Goal: Task Accomplishment & Management: Use online tool/utility

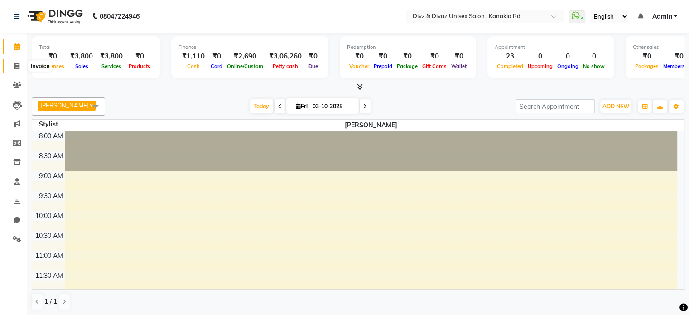
click at [17, 62] on span at bounding box center [17, 66] width 16 height 10
select select "service"
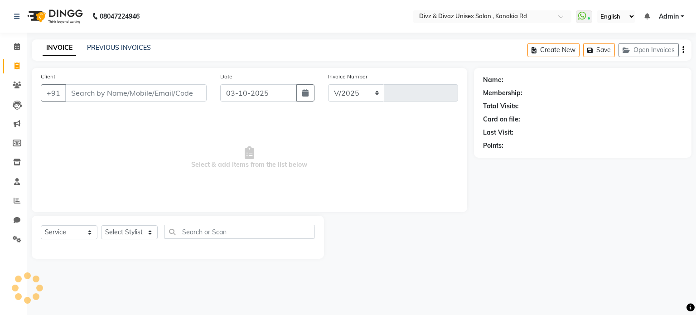
select select "7588"
type input "3020"
click at [15, 202] on icon at bounding box center [17, 200] width 7 height 7
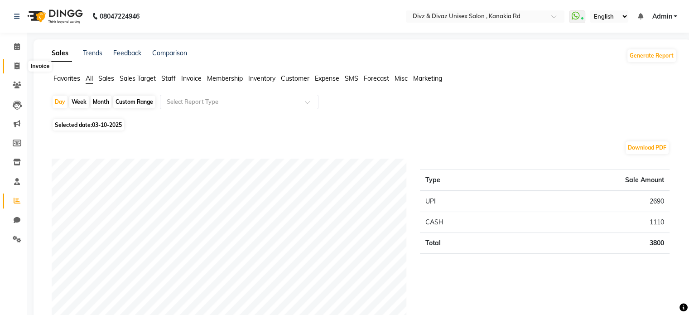
click at [17, 63] on icon at bounding box center [16, 65] width 5 height 7
select select "service"
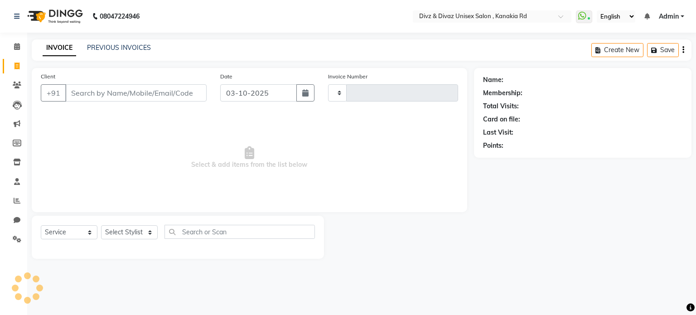
type input "3020"
select select "7588"
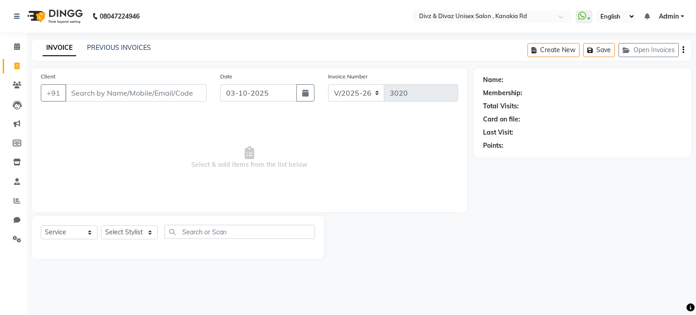
click at [106, 96] on input "Client" at bounding box center [135, 92] width 141 height 17
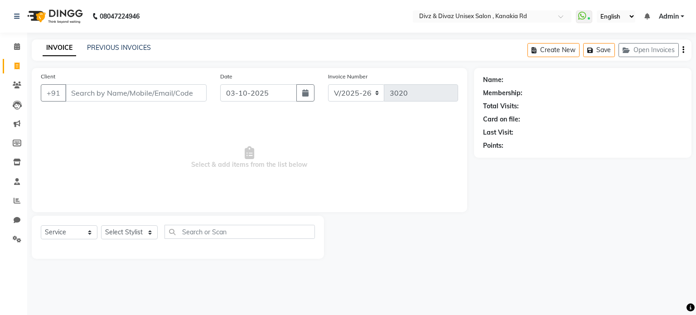
click at [106, 96] on input "Client" at bounding box center [135, 92] width 141 height 17
click at [160, 85] on input "Client" at bounding box center [135, 92] width 141 height 17
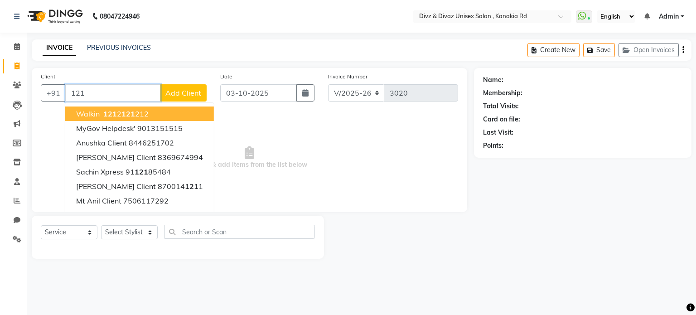
click at [178, 117] on button "walkin 121 2 121 212" at bounding box center [139, 113] width 149 height 14
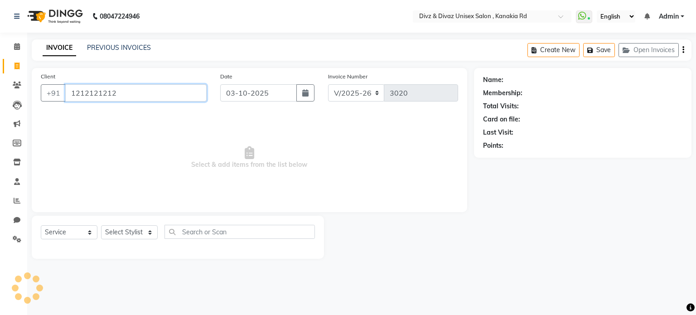
type input "1212121212"
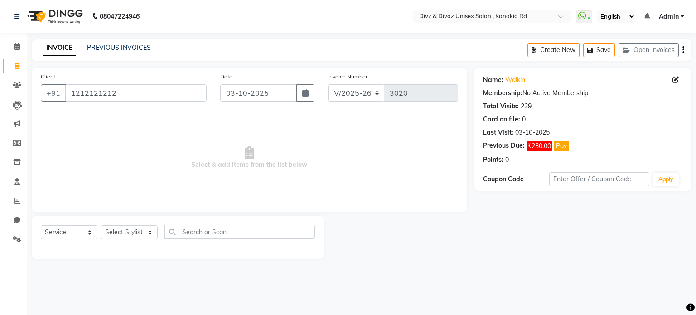
click at [135, 225] on div "Select Service Product Membership Package Voucher Prepaid Gift Card Select Styl…" at bounding box center [178, 235] width 274 height 21
click at [137, 234] on select "Select Stylist [PERSON_NAME] Kailash [PERSON_NAME] Prem [PERSON_NAME]" at bounding box center [129, 232] width 57 height 14
select select "92008"
click at [101, 226] on select "Select Stylist [PERSON_NAME] Kailash [PERSON_NAME] Prem [PERSON_NAME]" at bounding box center [129, 232] width 57 height 14
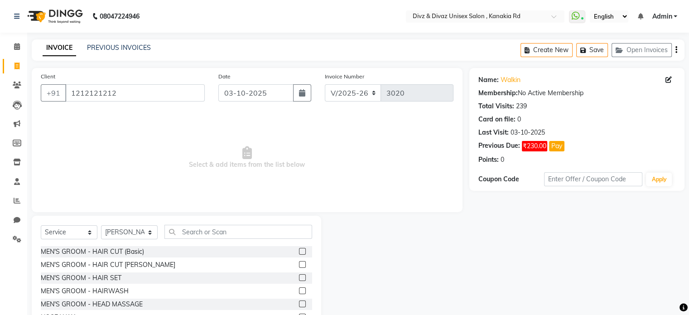
click at [299, 250] on label at bounding box center [302, 251] width 7 height 7
click at [299, 250] on input "checkbox" at bounding box center [302, 252] width 6 height 6
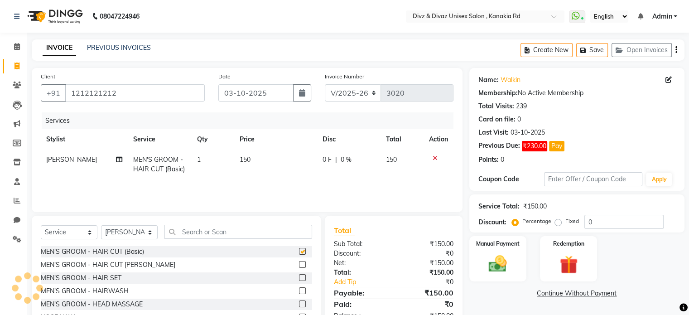
checkbox input "false"
click at [493, 269] on img at bounding box center [497, 264] width 30 height 22
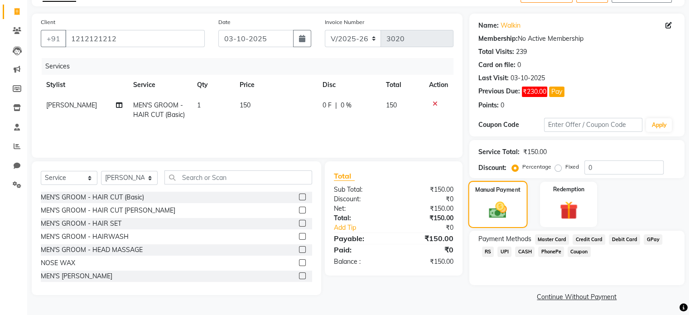
scroll to position [56, 0]
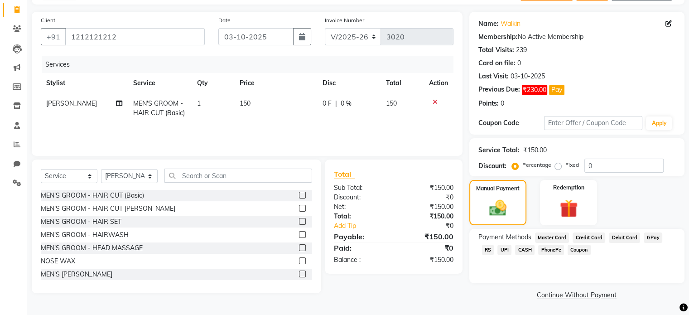
click at [497, 248] on span "UPI" at bounding box center [504, 250] width 14 height 10
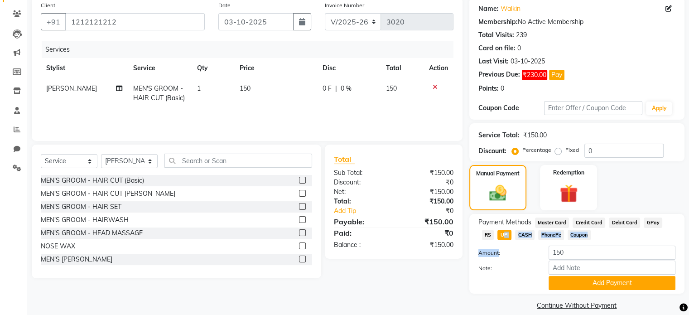
click at [486, 248] on div "Payment Methods Master Card Credit Card Debit Card GPay RS UPI CASH PhonePe Cou…" at bounding box center [576, 253] width 197 height 72
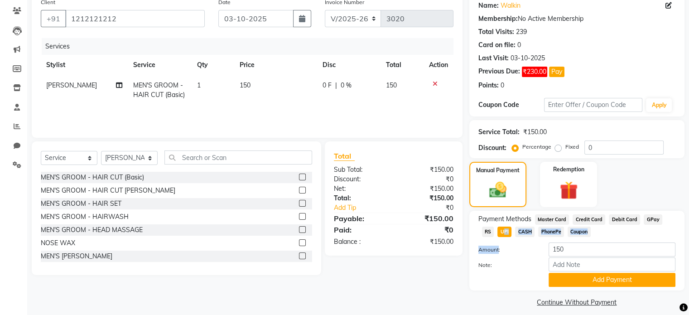
scroll to position [83, 0]
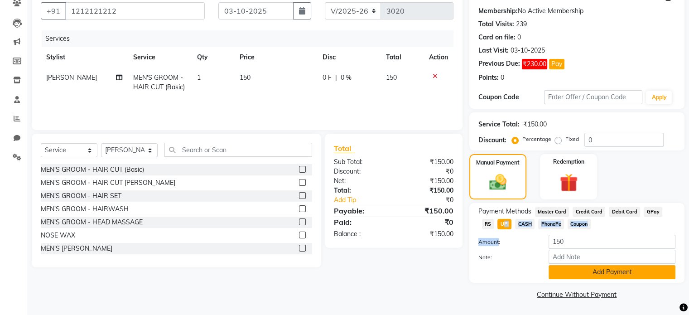
click at [589, 279] on button "Add Payment" at bounding box center [611, 272] width 127 height 14
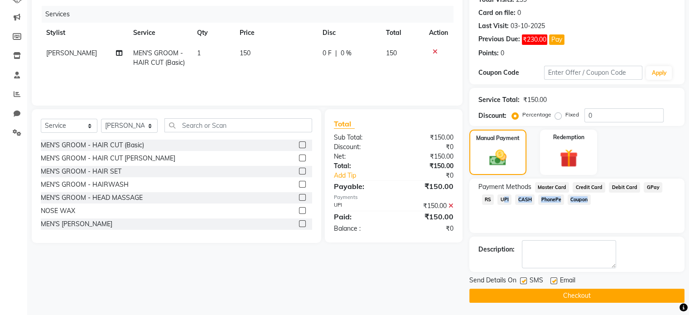
scroll to position [107, 0]
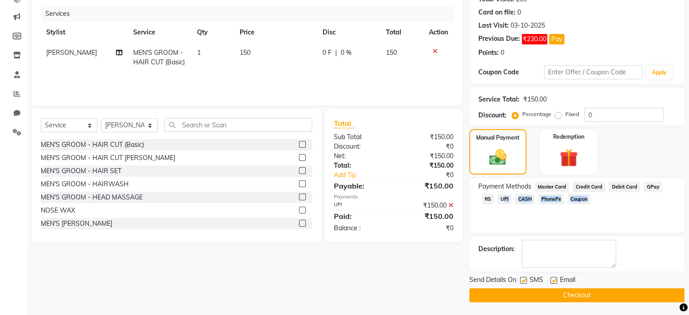
click at [588, 296] on button "Checkout" at bounding box center [576, 295] width 215 height 14
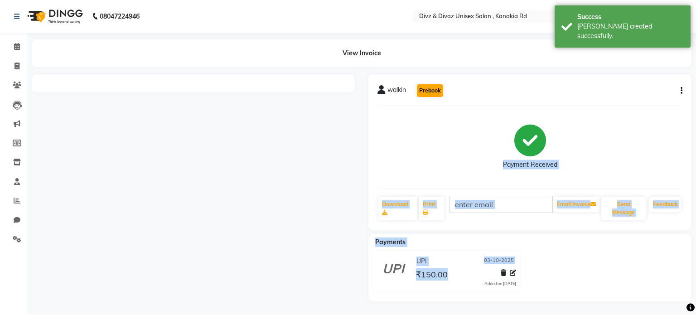
click at [424, 85] on div "walkin Prebook Payment Received Download Print Email Invoice Send Message Feedb…" at bounding box center [529, 187] width 336 height 227
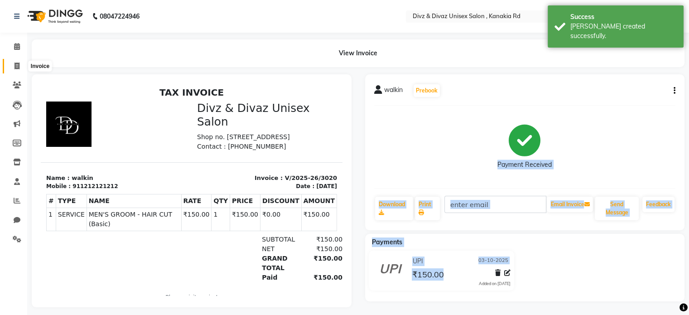
click at [18, 65] on icon at bounding box center [16, 65] width 5 height 7
select select "service"
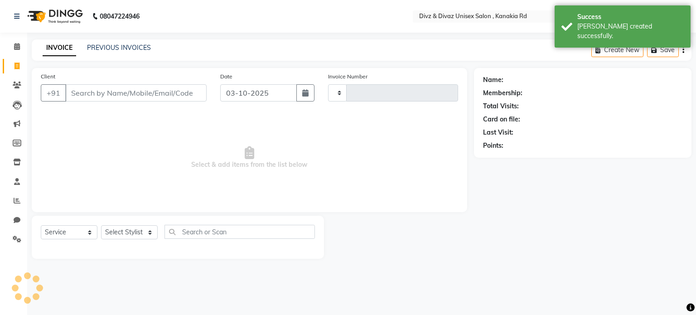
type input "3021"
select select "7588"
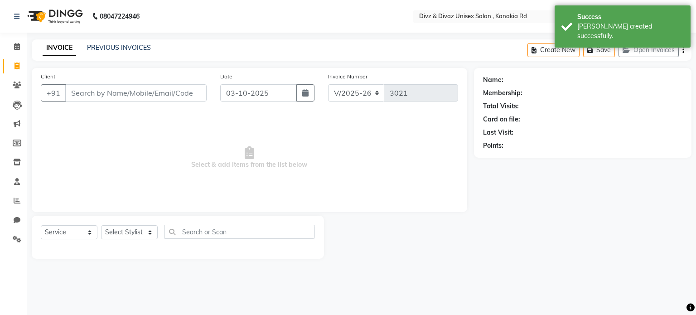
click at [124, 101] on input "Client" at bounding box center [135, 92] width 141 height 17
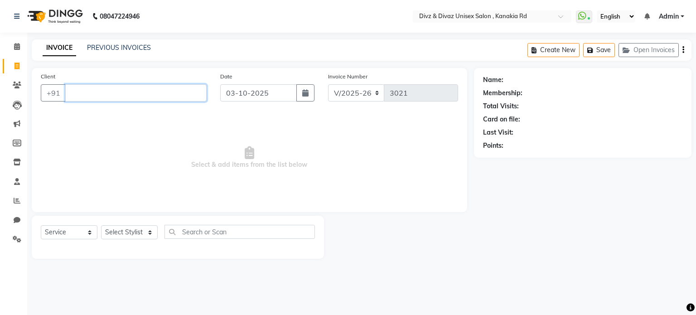
click at [89, 94] on input "Client" at bounding box center [135, 92] width 141 height 17
click at [126, 91] on input "Client" at bounding box center [135, 92] width 141 height 17
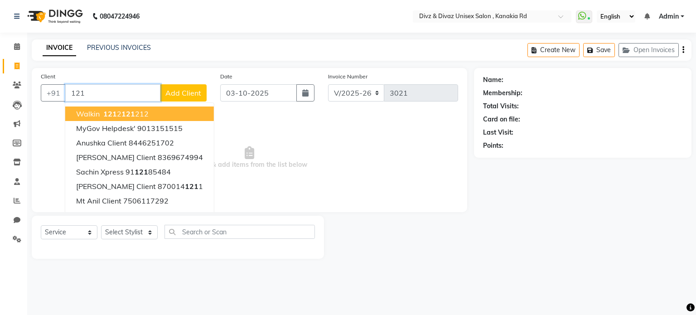
click at [150, 119] on button "walkin 121 2 121 212" at bounding box center [139, 113] width 149 height 14
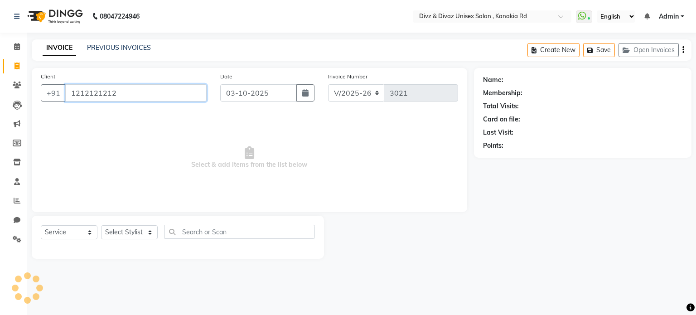
type input "1212121212"
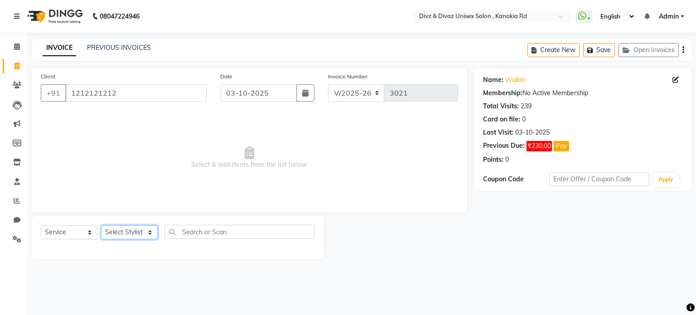
click at [139, 236] on select "Select Stylist [PERSON_NAME] Kailash [PERSON_NAME] Prem [PERSON_NAME]" at bounding box center [129, 232] width 57 height 14
select select "67195"
click at [101, 226] on select "Select Stylist [PERSON_NAME] Kailash [PERSON_NAME] Prem [PERSON_NAME]" at bounding box center [129, 232] width 57 height 14
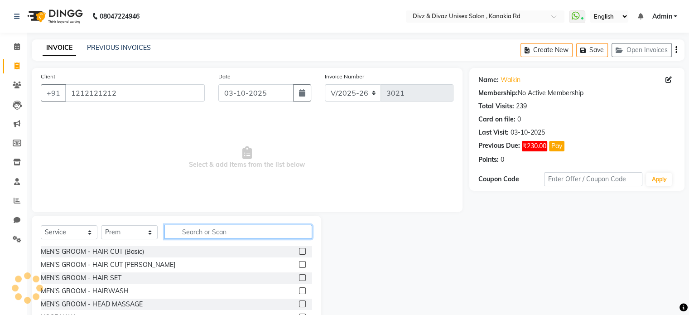
click at [285, 230] on input "text" at bounding box center [238, 232] width 148 height 14
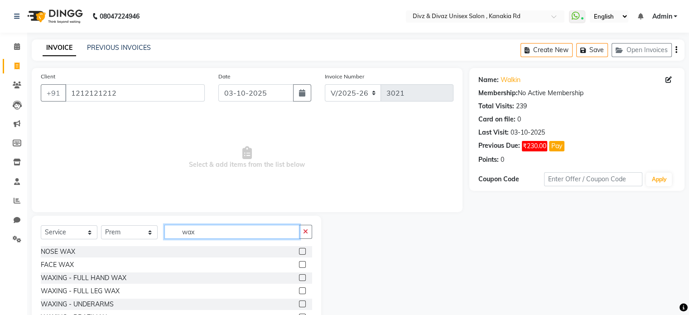
type input "wax"
click at [299, 249] on label at bounding box center [302, 251] width 7 height 7
click at [299, 249] on input "checkbox" at bounding box center [302, 252] width 6 height 6
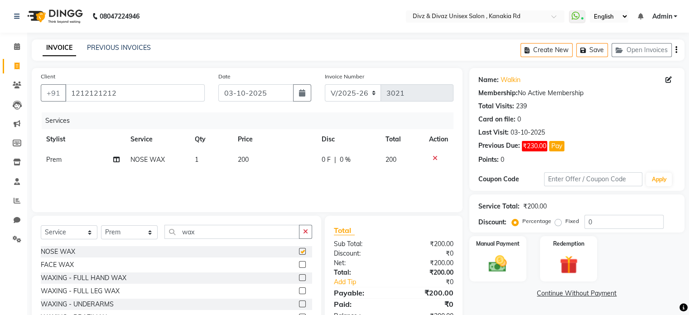
checkbox input "false"
click at [252, 152] on td "200" at bounding box center [274, 159] width 84 height 20
select select "67195"
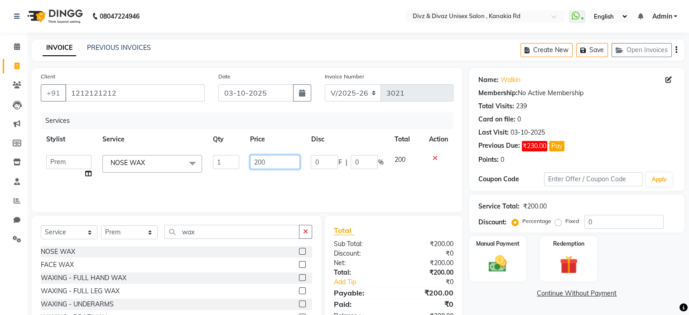
drag, startPoint x: 262, startPoint y: 159, endPoint x: 276, endPoint y: 161, distance: 14.7
click at [276, 161] on input "200" at bounding box center [275, 162] width 50 height 14
type input "2"
type input "350"
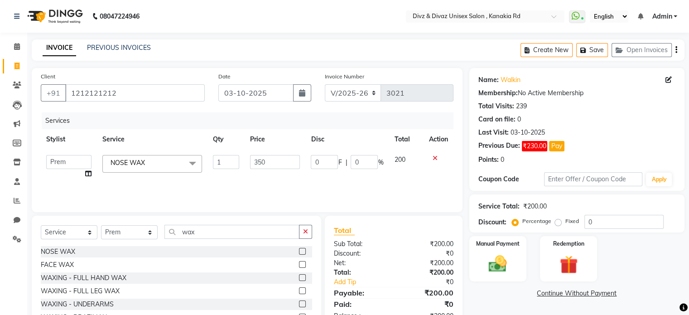
click at [418, 153] on td "200" at bounding box center [406, 166] width 34 height 34
select select "67195"
click at [494, 246] on label "Manual Payment" at bounding box center [497, 243] width 45 height 9
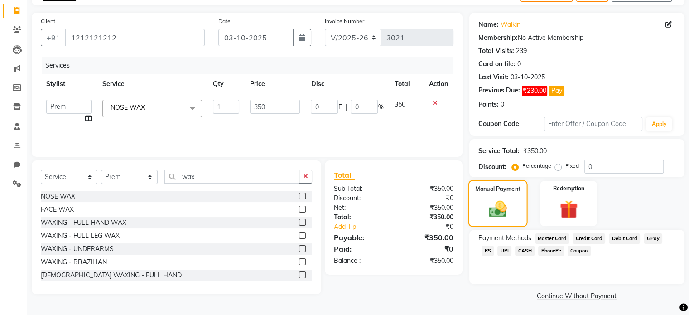
scroll to position [56, 0]
click at [497, 248] on span "UPI" at bounding box center [504, 250] width 14 height 10
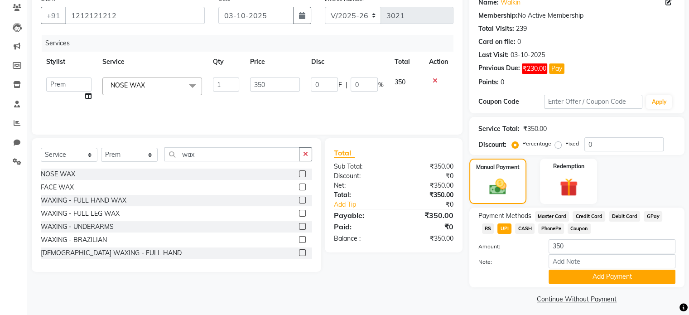
scroll to position [83, 0]
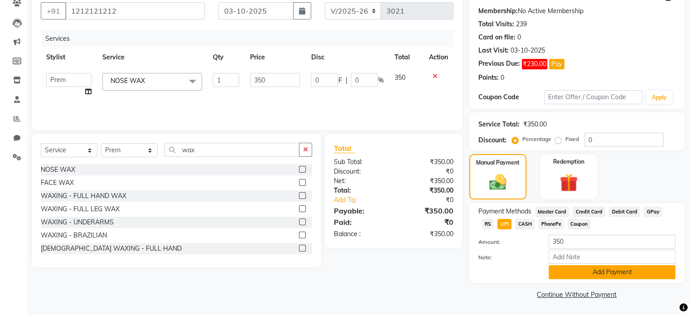
click at [562, 276] on button "Add Payment" at bounding box center [611, 272] width 127 height 14
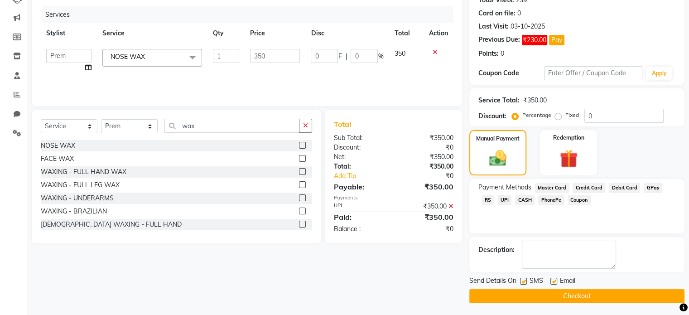
scroll to position [107, 0]
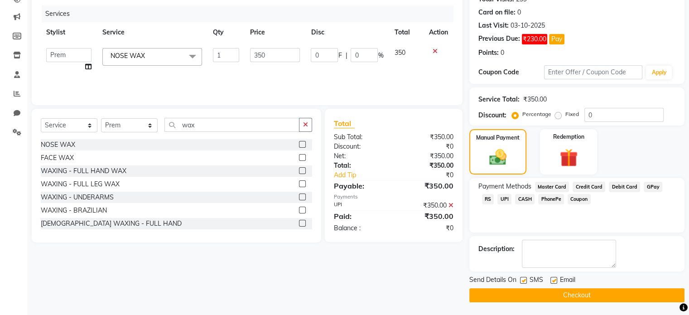
click at [559, 292] on button "Checkout" at bounding box center [576, 295] width 215 height 14
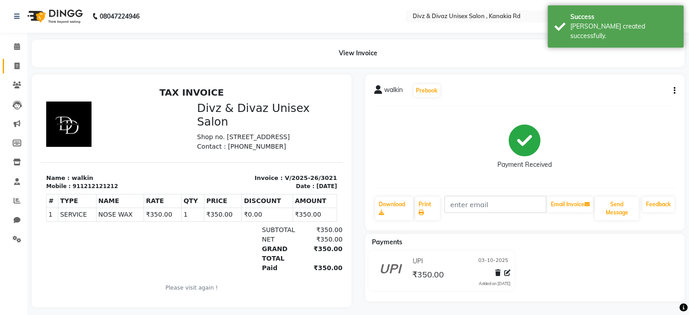
click at [19, 66] on span at bounding box center [17, 66] width 16 height 10
select select "service"
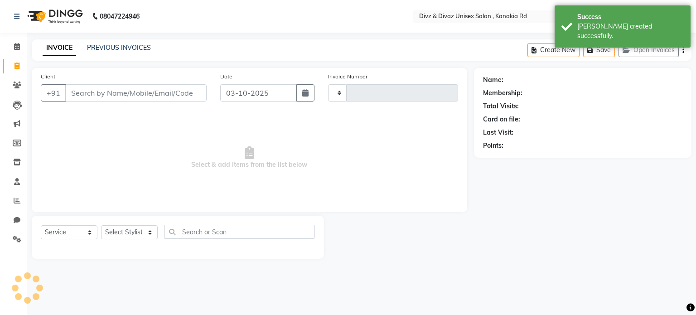
type input "3022"
select select "7588"
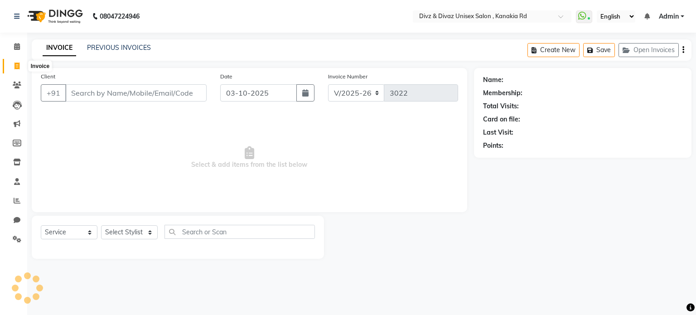
click at [19, 66] on span at bounding box center [17, 66] width 16 height 10
select select "service"
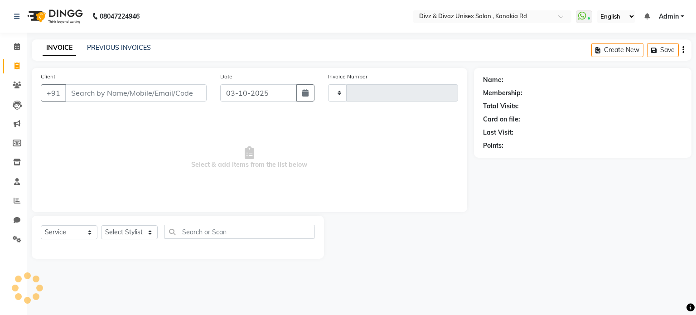
type input "3022"
select select "7588"
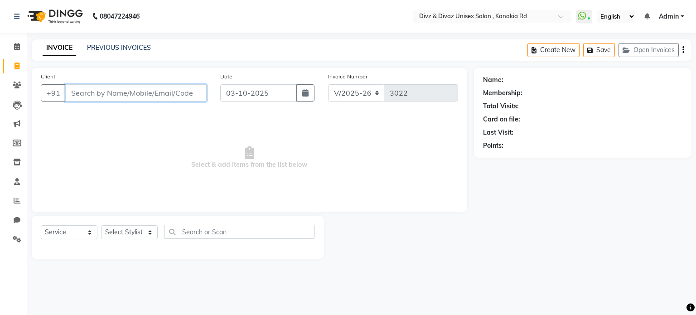
click at [145, 95] on input "Client" at bounding box center [135, 92] width 141 height 17
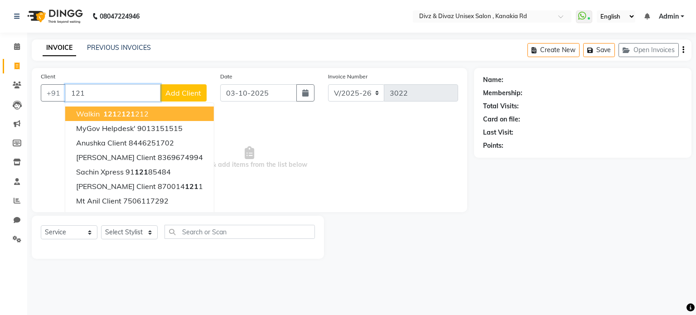
click at [168, 113] on button "walkin 121 2 121 212" at bounding box center [139, 113] width 149 height 14
type input "1212121212"
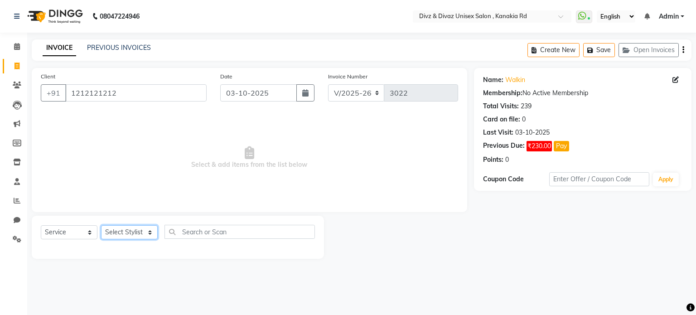
drag, startPoint x: 140, startPoint y: 231, endPoint x: 127, endPoint y: 197, distance: 36.7
click at [127, 197] on div "Client [PHONE_NUMBER] Date [DATE] Invoice Number V/2025 V/[PHONE_NUMBER] Select…" at bounding box center [249, 163] width 449 height 191
select select "67195"
click at [101, 226] on select "Select Stylist [PERSON_NAME] Kailash [PERSON_NAME] Prem [PERSON_NAME]" at bounding box center [129, 232] width 57 height 14
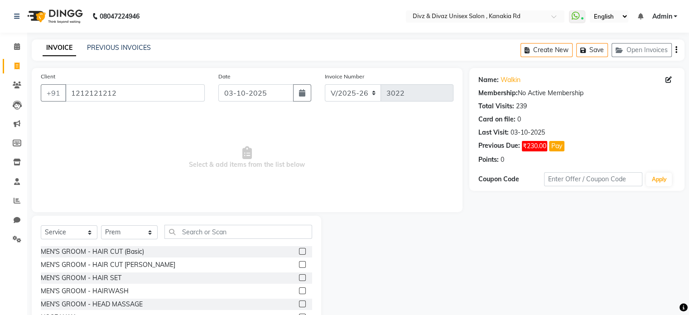
click at [299, 251] on label at bounding box center [302, 251] width 7 height 7
click at [299, 251] on input "checkbox" at bounding box center [302, 252] width 6 height 6
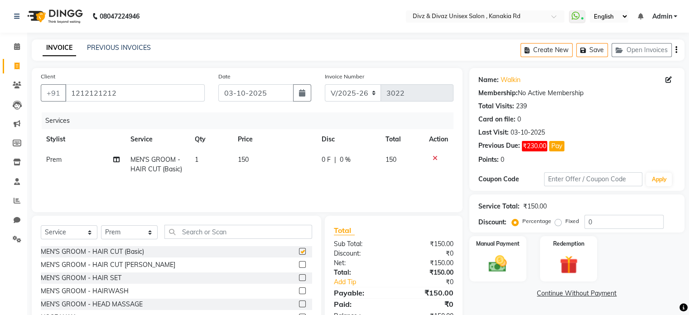
checkbox input "false"
click at [495, 257] on img at bounding box center [497, 264] width 30 height 22
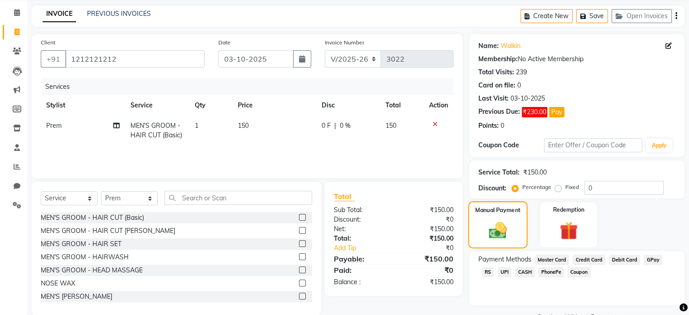
scroll to position [36, 0]
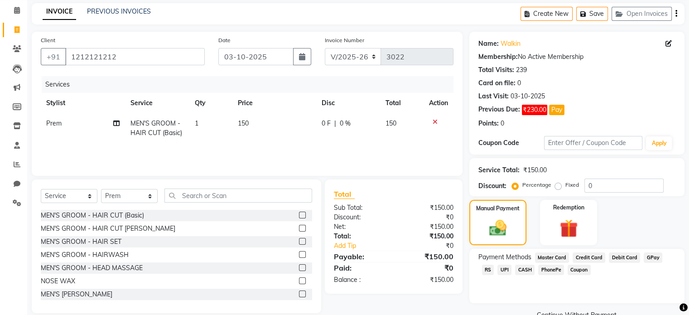
click at [497, 268] on span "UPI" at bounding box center [504, 269] width 14 height 10
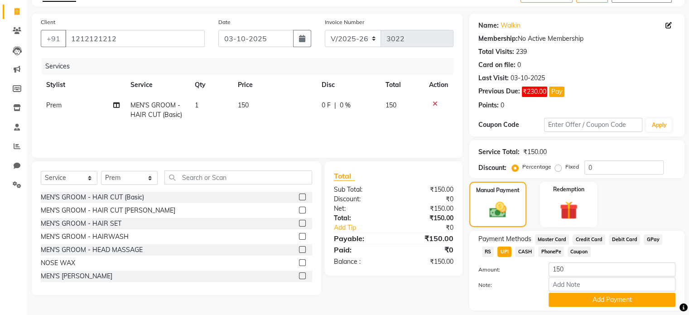
scroll to position [72, 0]
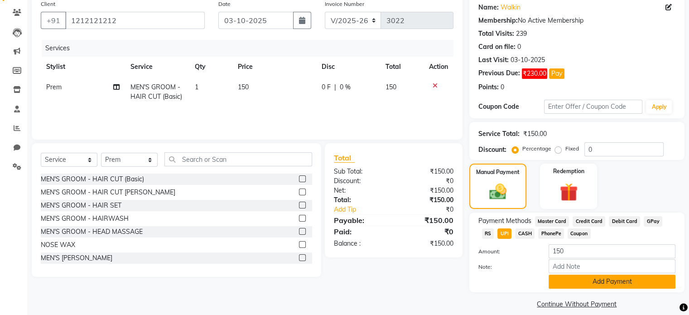
click at [557, 280] on button "Add Payment" at bounding box center [611, 281] width 127 height 14
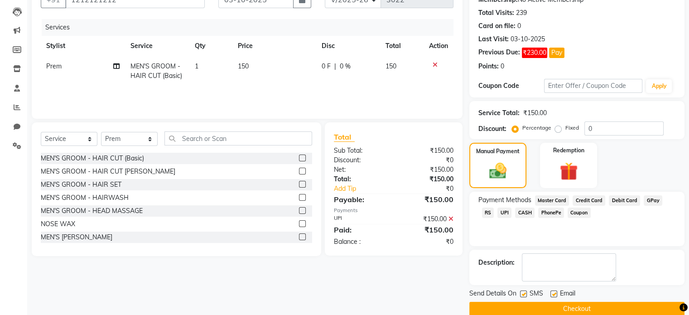
scroll to position [107, 0]
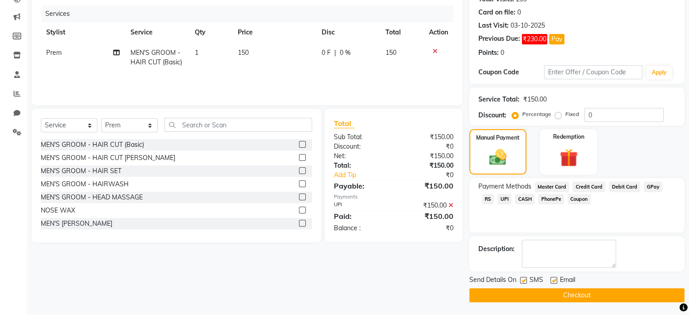
click at [553, 298] on button "Checkout" at bounding box center [576, 295] width 215 height 14
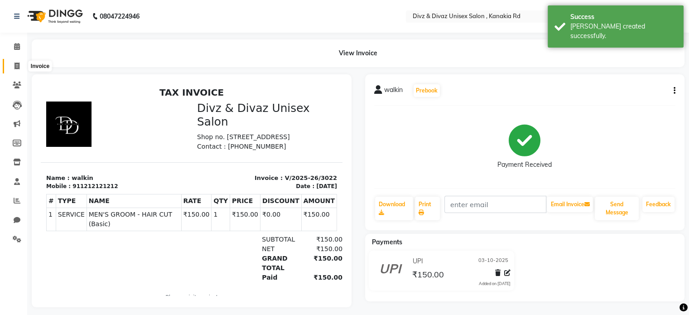
click at [9, 64] on span at bounding box center [17, 66] width 16 height 10
select select "service"
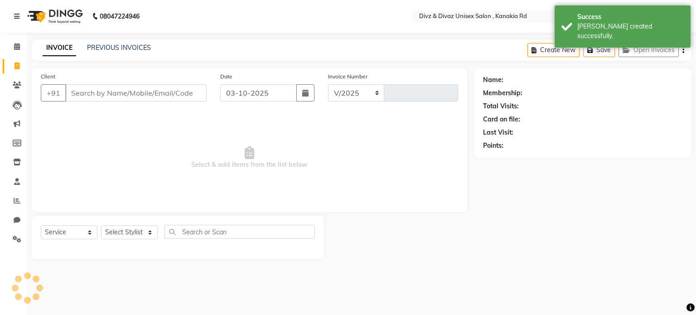
select select "7588"
type input "3023"
click at [92, 87] on input "Client" at bounding box center [135, 92] width 141 height 17
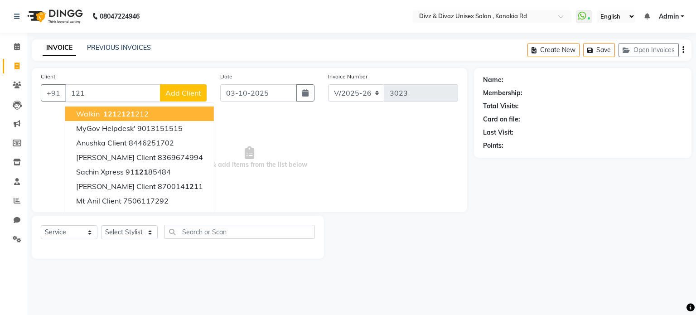
click at [143, 116] on ngb-highlight "121 2 121 212" at bounding box center [124, 113] width 47 height 9
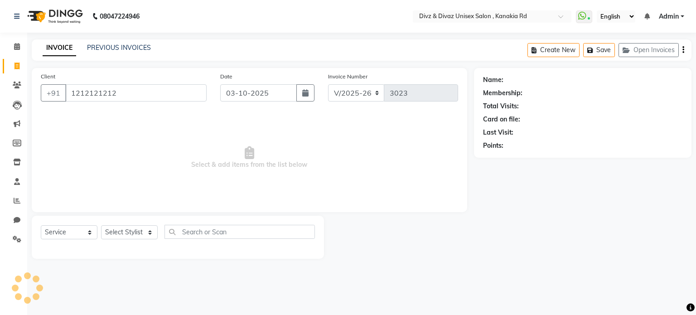
type input "1212121212"
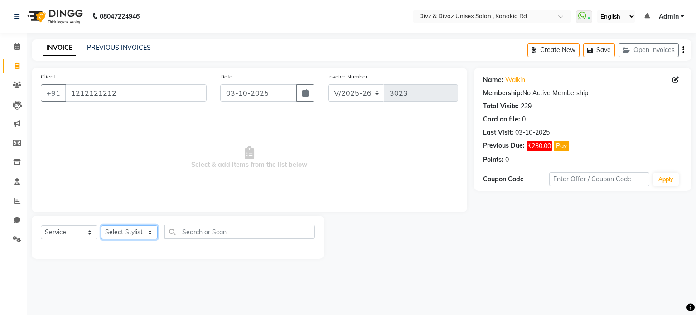
drag, startPoint x: 145, startPoint y: 231, endPoint x: 118, endPoint y: 186, distance: 52.4
click at [118, 186] on div "Client [PHONE_NUMBER] Date [DATE] Invoice Number V/2025 V/[PHONE_NUMBER] Select…" at bounding box center [249, 163] width 449 height 191
select select "92008"
click at [101, 226] on select "Select Stylist [PERSON_NAME] Kailash [PERSON_NAME] Prem [PERSON_NAME]" at bounding box center [129, 232] width 57 height 14
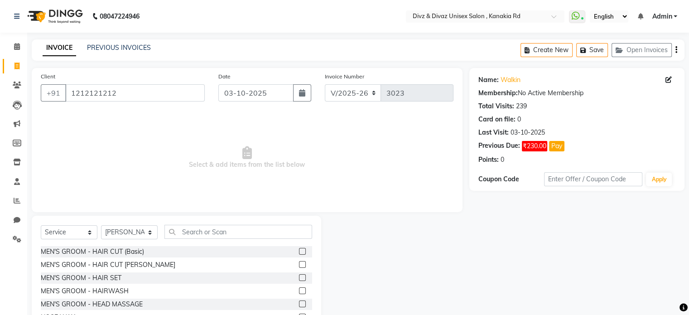
click at [299, 248] on label at bounding box center [302, 251] width 7 height 7
click at [299, 249] on input "checkbox" at bounding box center [302, 252] width 6 height 6
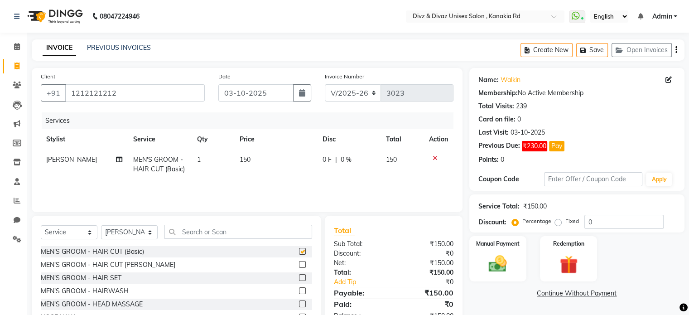
checkbox input "false"
click at [490, 256] on img at bounding box center [497, 264] width 30 height 22
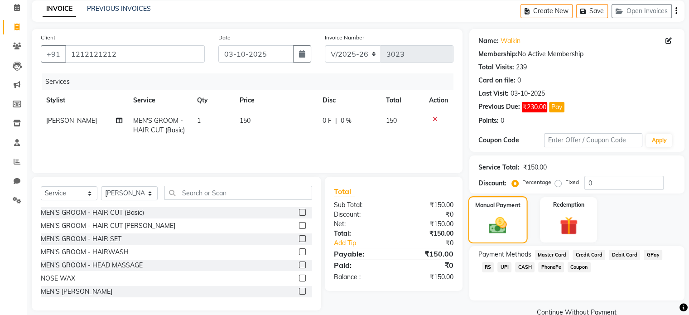
scroll to position [54, 0]
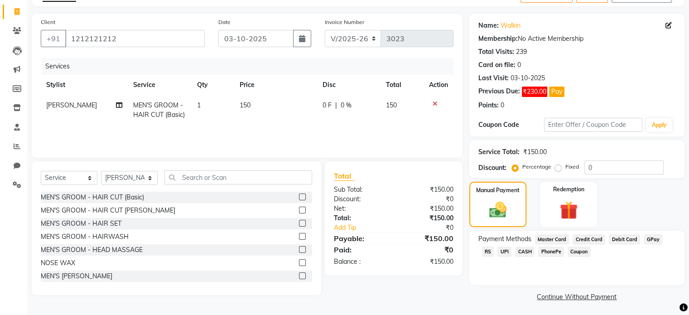
click at [497, 251] on span "UPI" at bounding box center [504, 251] width 14 height 10
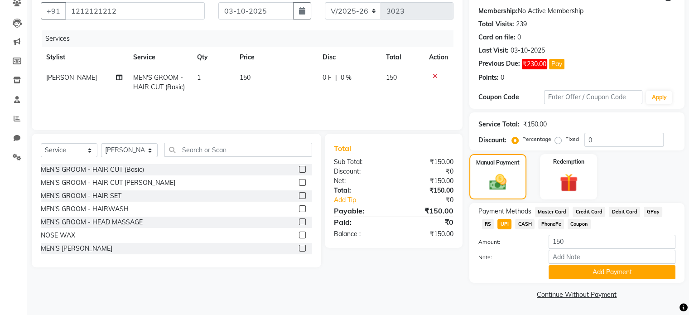
scroll to position [83, 0]
click at [558, 270] on button "Add Payment" at bounding box center [611, 272] width 127 height 14
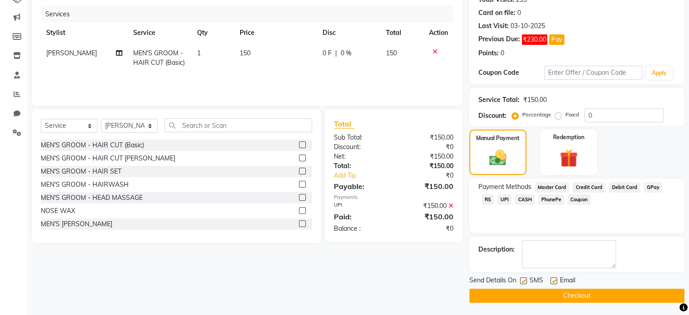
scroll to position [107, 0]
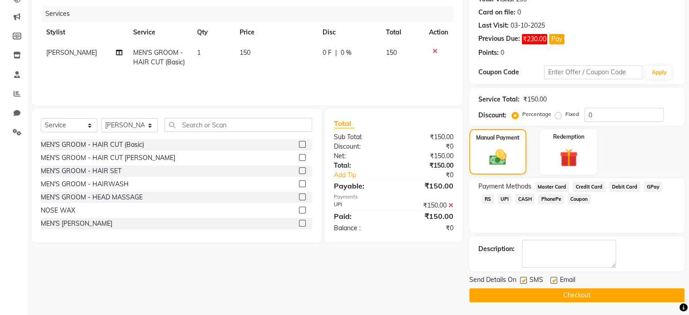
click at [548, 296] on button "Checkout" at bounding box center [576, 295] width 215 height 14
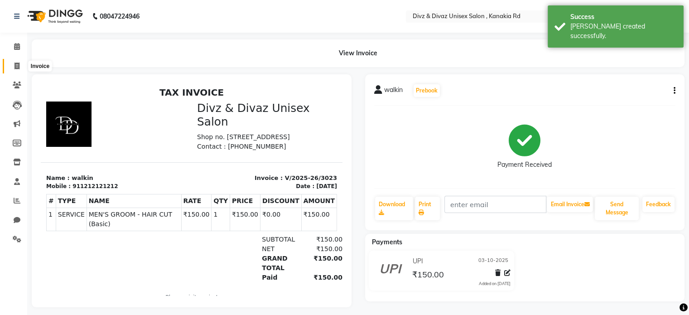
click at [13, 64] on span at bounding box center [17, 66] width 16 height 10
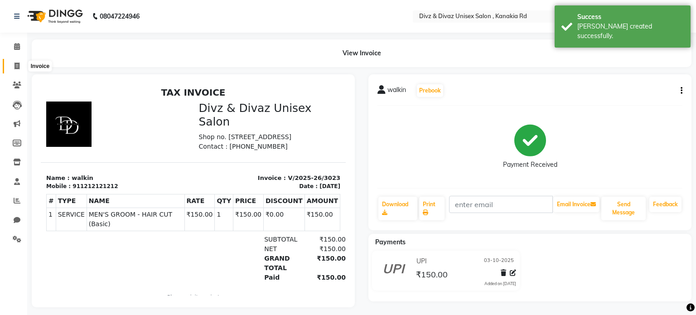
select select "service"
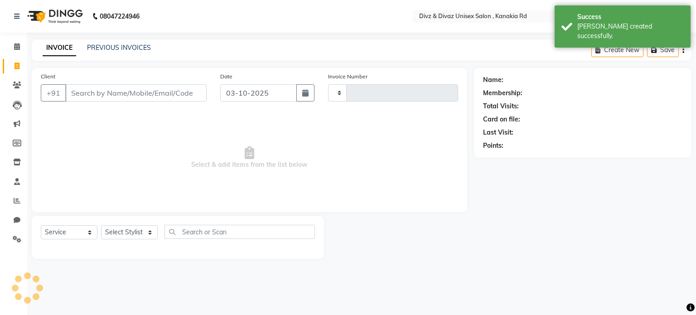
type input "3024"
select select "7588"
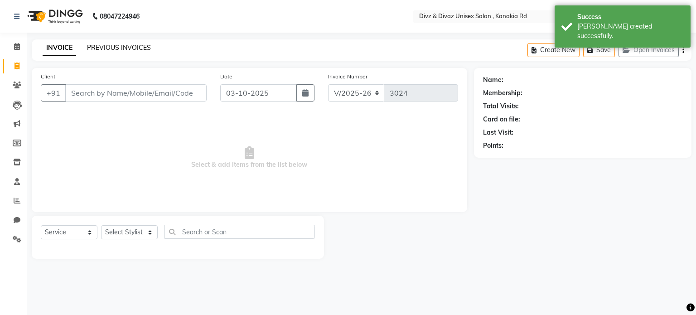
click at [121, 48] on link "PREVIOUS INVOICES" at bounding box center [119, 47] width 64 height 8
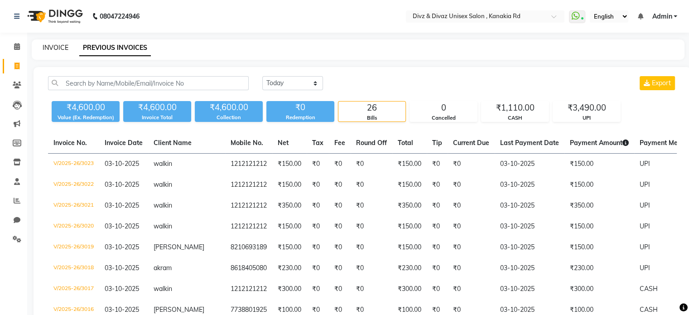
click at [61, 46] on link "INVOICE" at bounding box center [56, 47] width 26 height 8
select select "service"
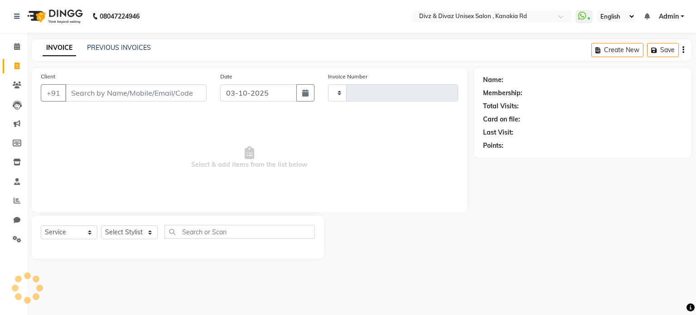
type input "3024"
select select "7588"
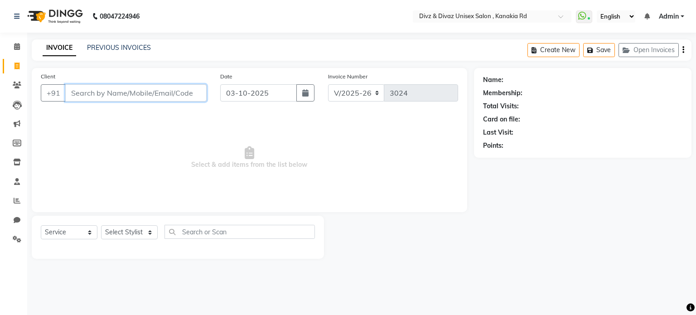
click at [115, 92] on input "Client" at bounding box center [135, 92] width 141 height 17
